Goal: Obtain resource: Obtain resource

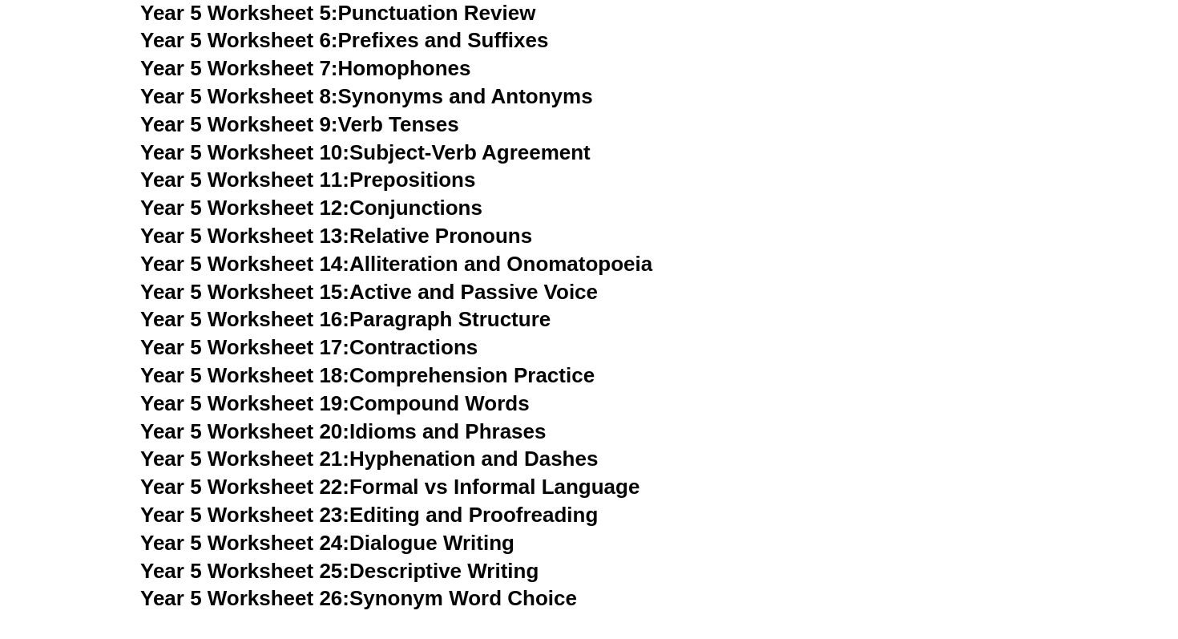
scroll to position [7455, 0]
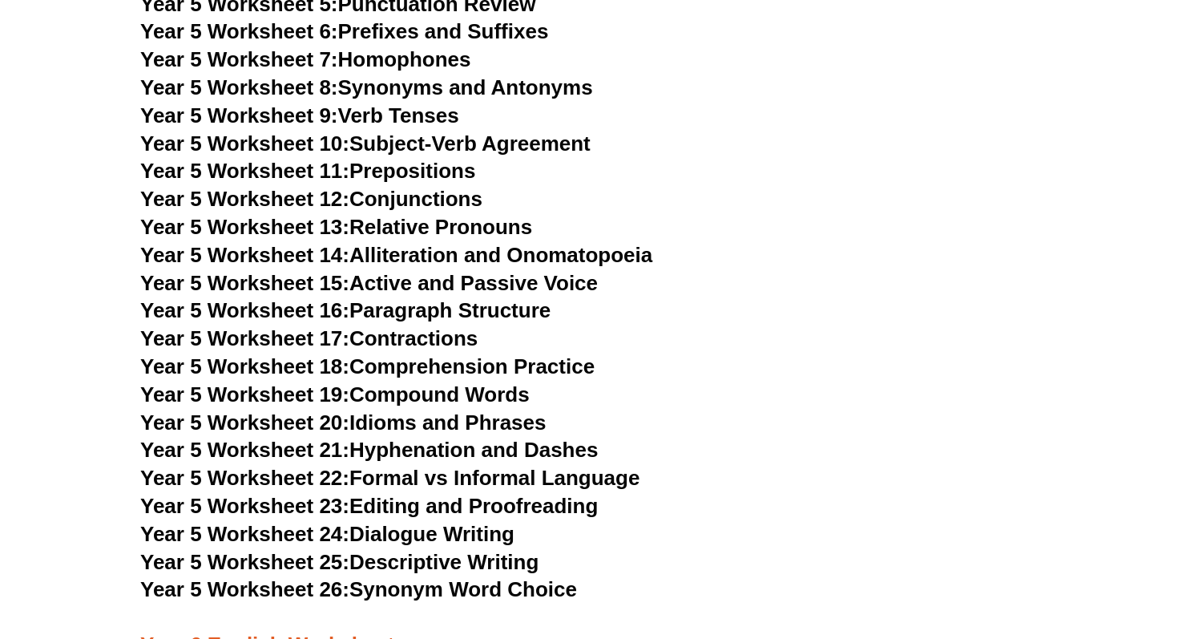
click at [481, 561] on link "Year 5 Worksheet 25: Descriptive Writing" at bounding box center [339, 562] width 398 height 24
click at [538, 306] on link "Year 5 Worksheet 16: Paragraph Structure" at bounding box center [345, 310] width 410 height 24
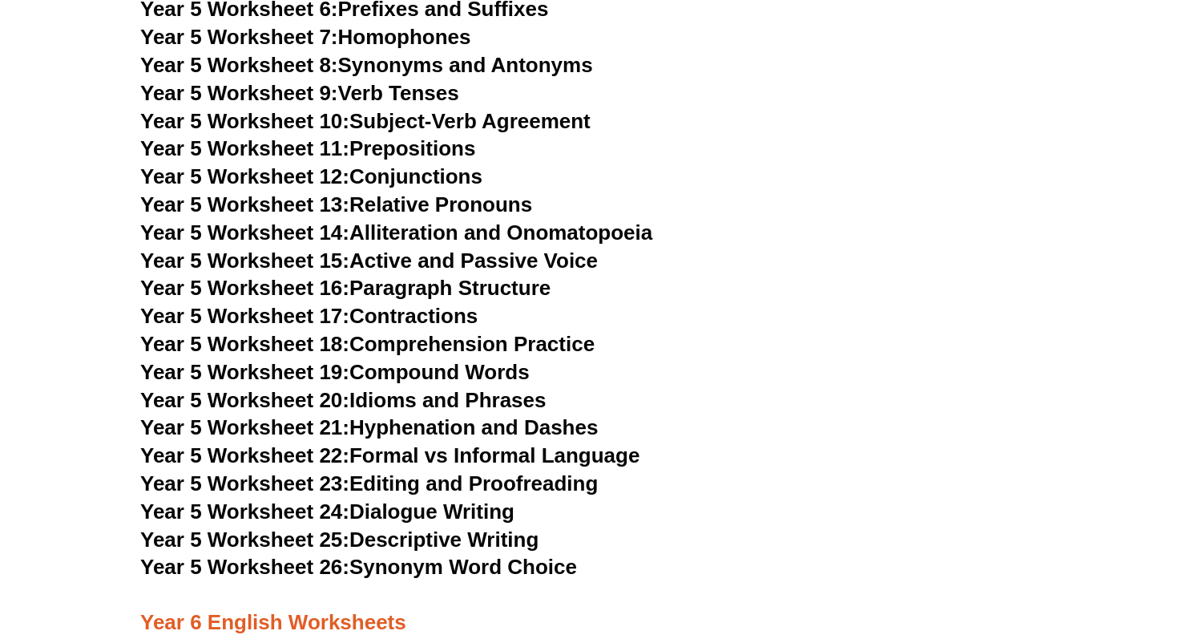
scroll to position [7474, 0]
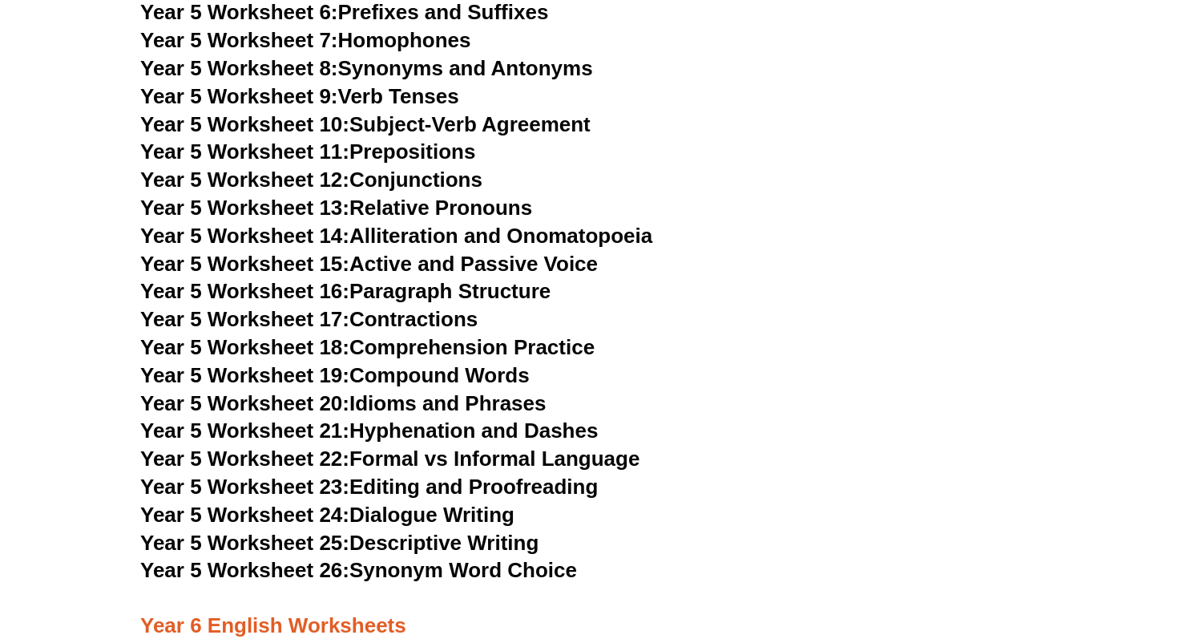
click at [455, 479] on link "Year 5 Worksheet 23: Editing and Proofreading" at bounding box center [369, 487] width 458 height 24
click at [451, 568] on link "Year 5 Worksheet 26: Synonym Word Choice" at bounding box center [358, 570] width 437 height 24
